Goal: Transaction & Acquisition: Subscribe to service/newsletter

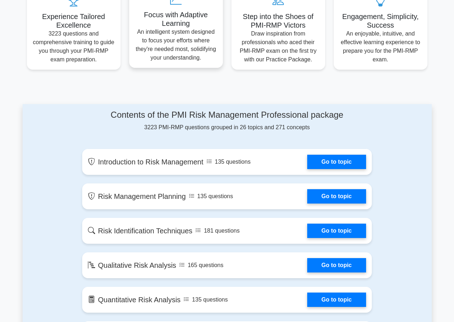
scroll to position [287, 0]
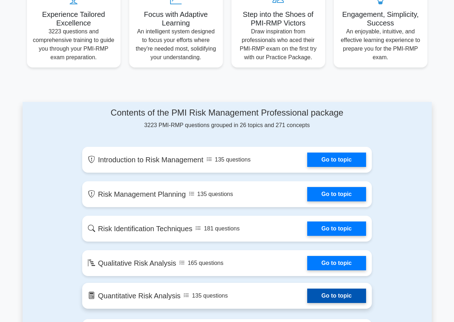
click at [318, 298] on link "Go to topic" at bounding box center [336, 296] width 59 height 14
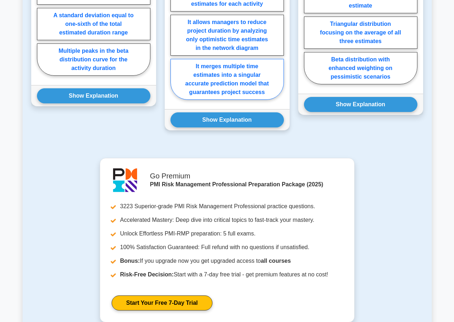
scroll to position [718, 0]
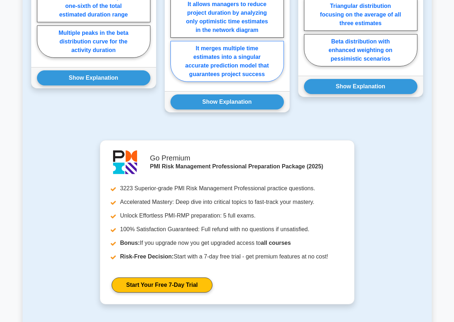
click at [213, 278] on link "Start Your Free 7-Day Trial" at bounding box center [162, 285] width 101 height 15
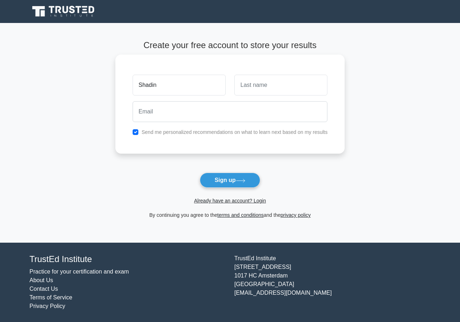
type input "Shadin"
click at [251, 84] on input "text" at bounding box center [280, 85] width 93 height 21
type input ")"
type input "o"
type input "0"
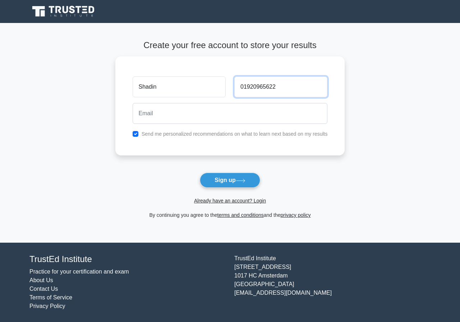
type input "01920965622"
click at [200, 173] on button "Sign up" at bounding box center [230, 180] width 60 height 15
